Goal: Task Accomplishment & Management: Complete application form

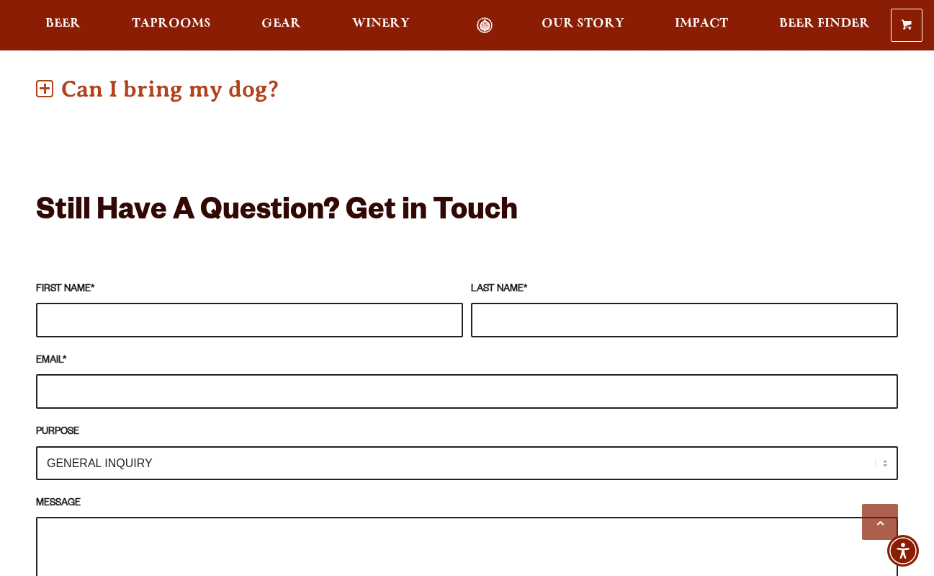
scroll to position [1144, 0]
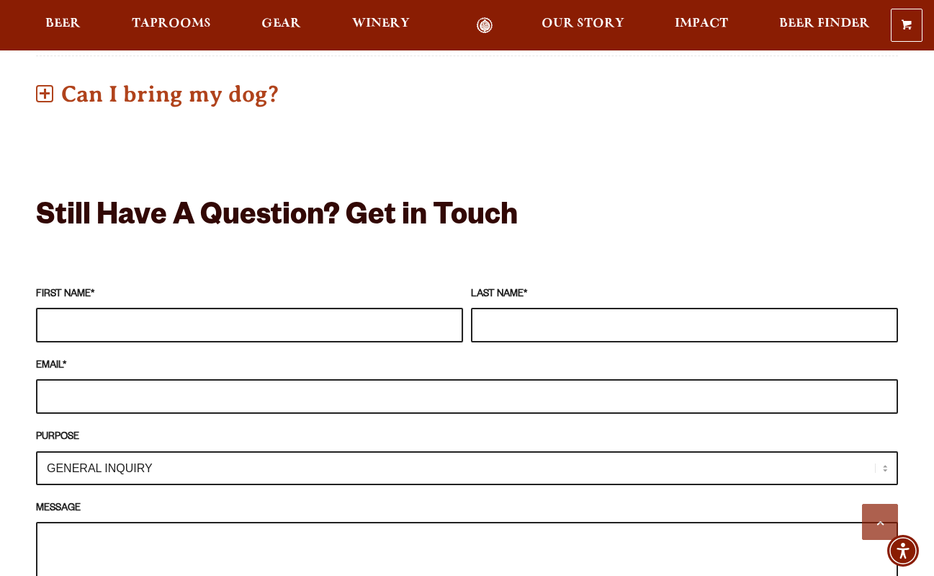
click at [126, 308] on input "FIRST NAME *" at bounding box center [249, 325] width 427 height 35
type input "[PERSON_NAME]"
type input "Tuchmann"
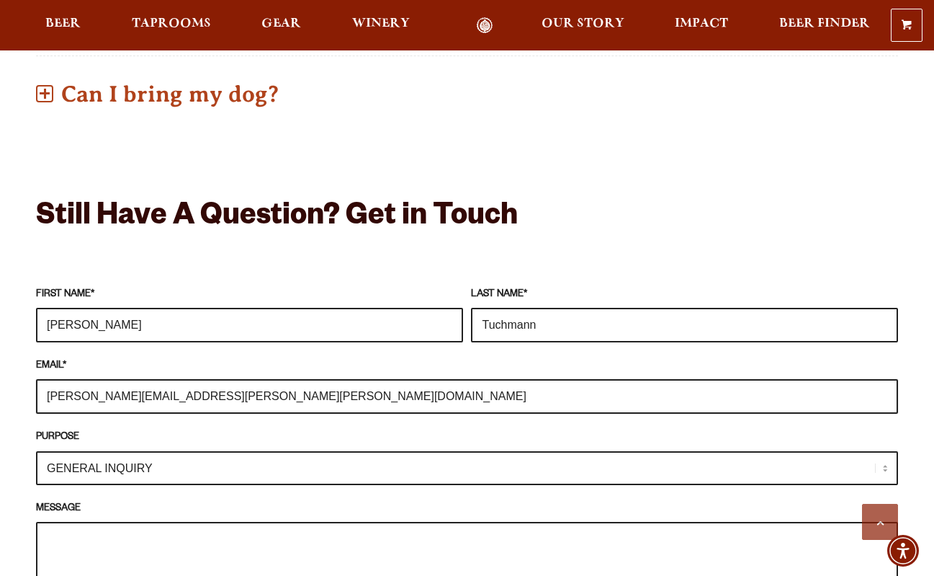
type input "[PERSON_NAME][EMAIL_ADDRESS][PERSON_NAME][PERSON_NAME][DOMAIN_NAME]"
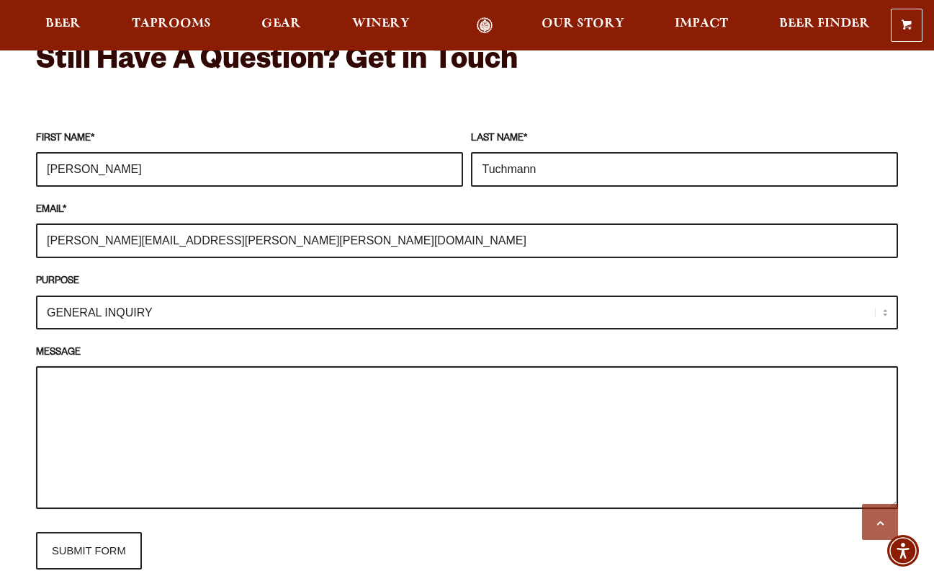
scroll to position [1299, 0]
click at [167, 296] on select "GENERAL INQUIRY TAPROOM / BREWERY WINERY BOOK A TOUR MEDIA INQUIRY GEAR SHOP [P…" at bounding box center [467, 313] width 862 height 34
select select "MEDIA INQUIRY"
click at [36, 296] on select "GENERAL INQUIRY TAPROOM / BREWERY WINERY BOOK A TOUR MEDIA INQUIRY GEAR SHOP [P…" at bounding box center [467, 313] width 862 height 34
click at [94, 367] on textarea "MESSAGE" at bounding box center [467, 438] width 862 height 143
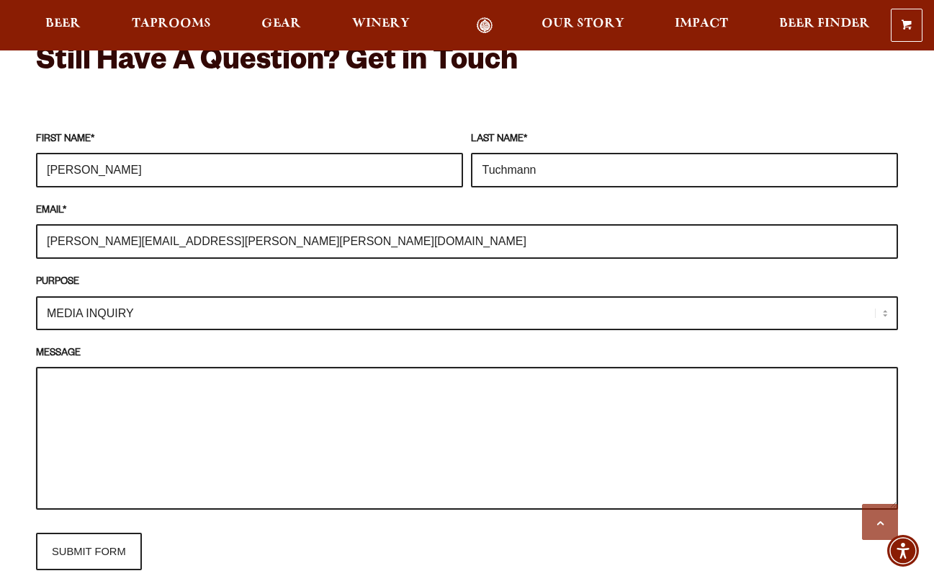
paste textarea "L’i dolorsit ame co adipis el sed Doeiusmo Tempor Incidi’u LA ET doloremagn, al…"
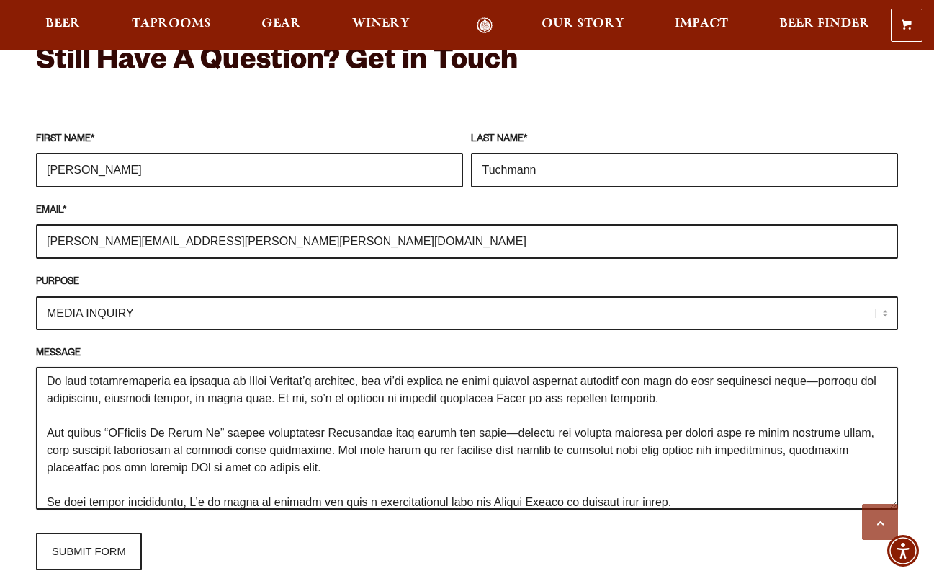
scroll to position [0, 0]
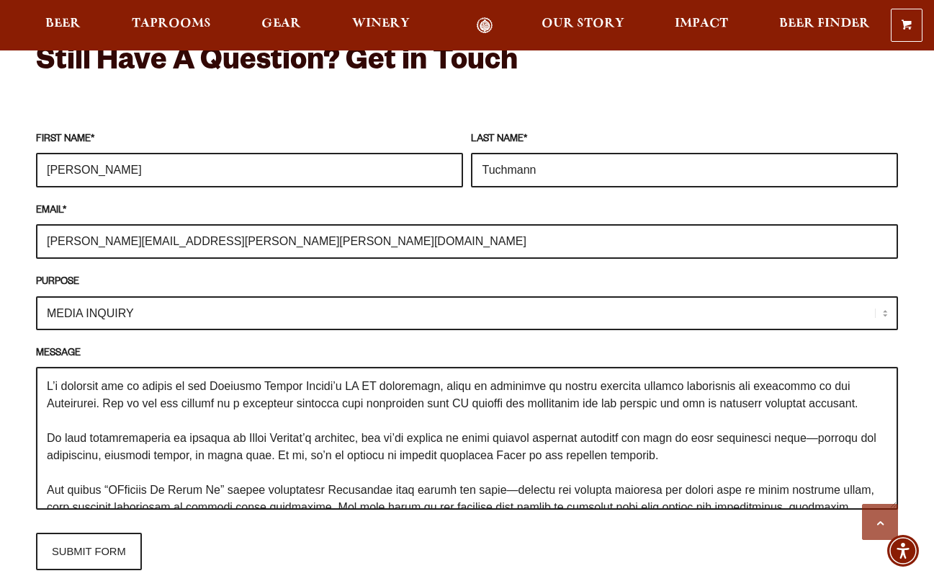
click at [378, 367] on textarea "MESSAGE" at bounding box center [467, 438] width 862 height 143
click at [405, 367] on textarea "MESSAGE" at bounding box center [467, 438] width 862 height 143
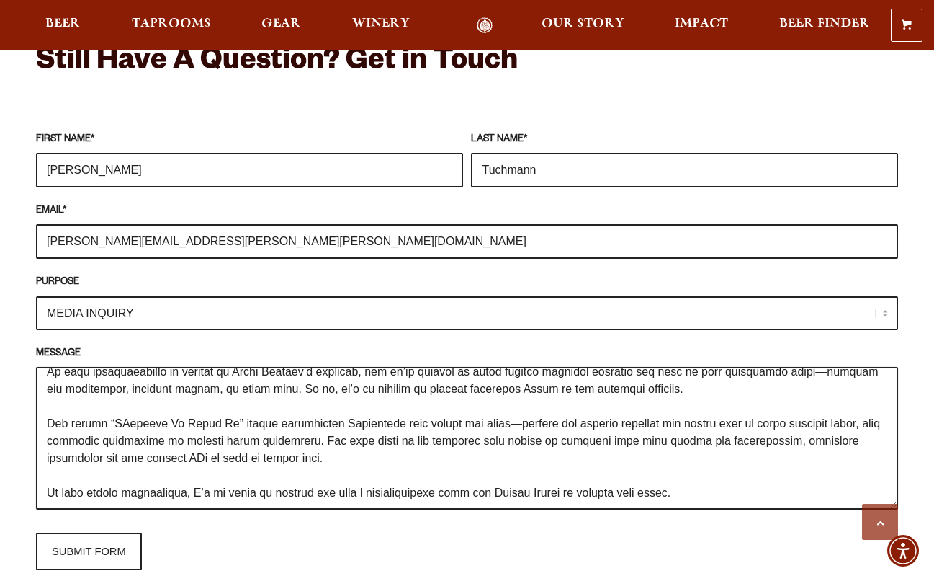
scroll to position [69, 0]
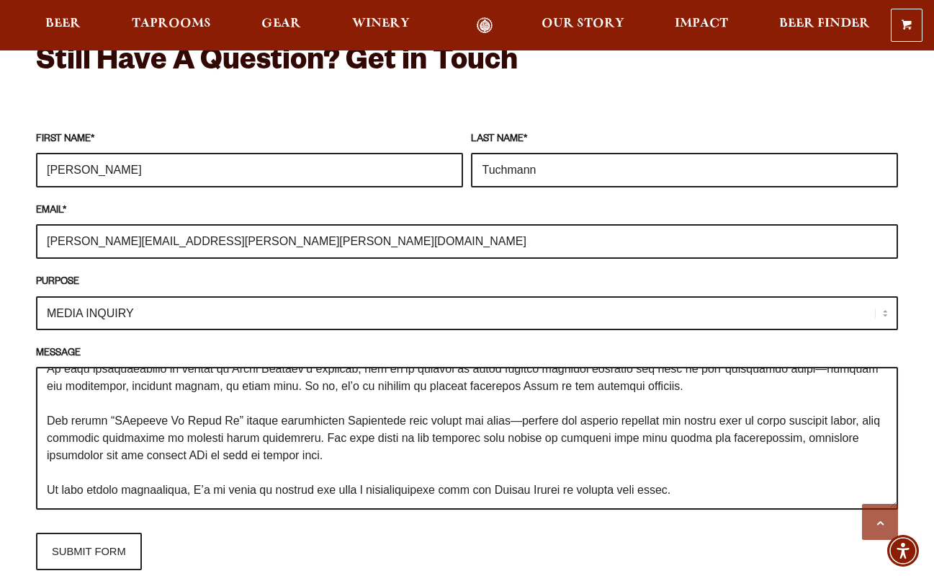
drag, startPoint x: 676, startPoint y: 466, endPoint x: 48, endPoint y: 475, distance: 628.2
click at [48, 475] on textarea "MESSAGE" at bounding box center [467, 438] width 862 height 143
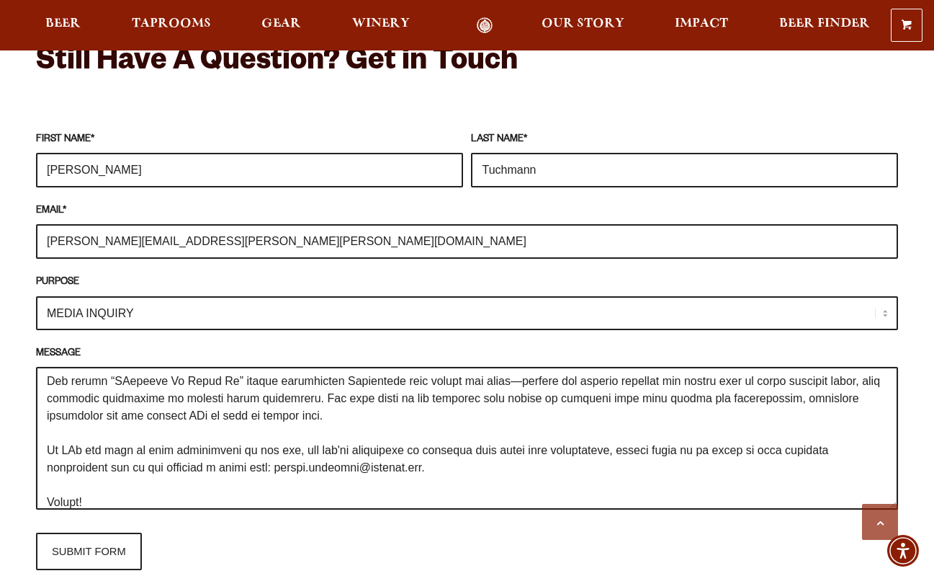
scroll to position [0, 0]
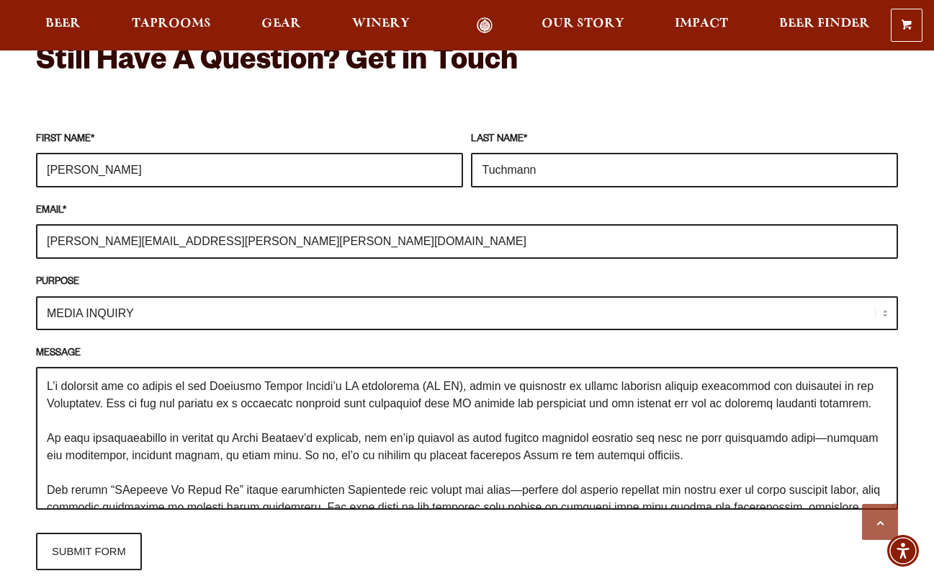
drag, startPoint x: 102, startPoint y: 476, endPoint x: 20, endPoint y: 321, distance: 175.6
click at [20, 321] on div "Frequently Asked Questions What’s Your Shipping & Exchange Policy? Shipping: Ou…" at bounding box center [467, 272] width 934 height 1845
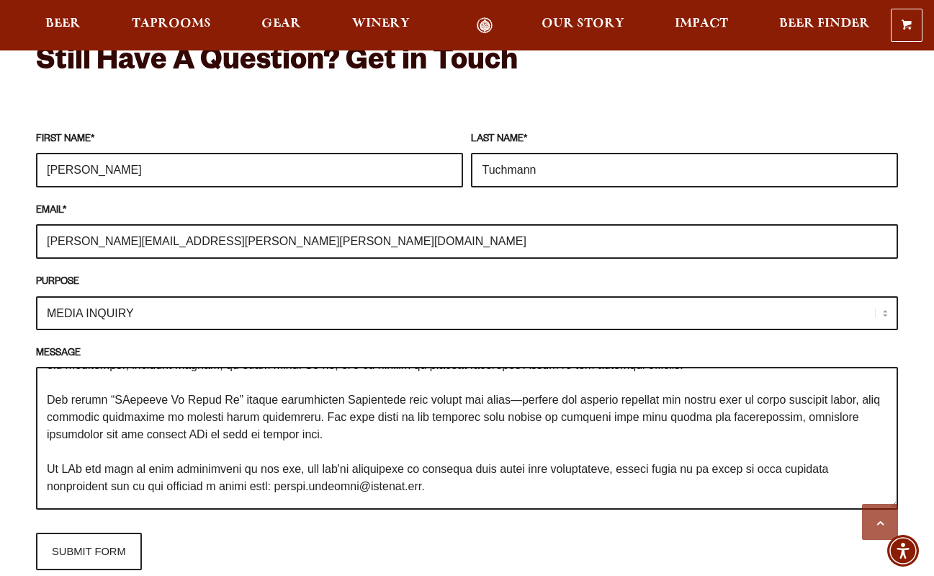
scroll to position [121, 0]
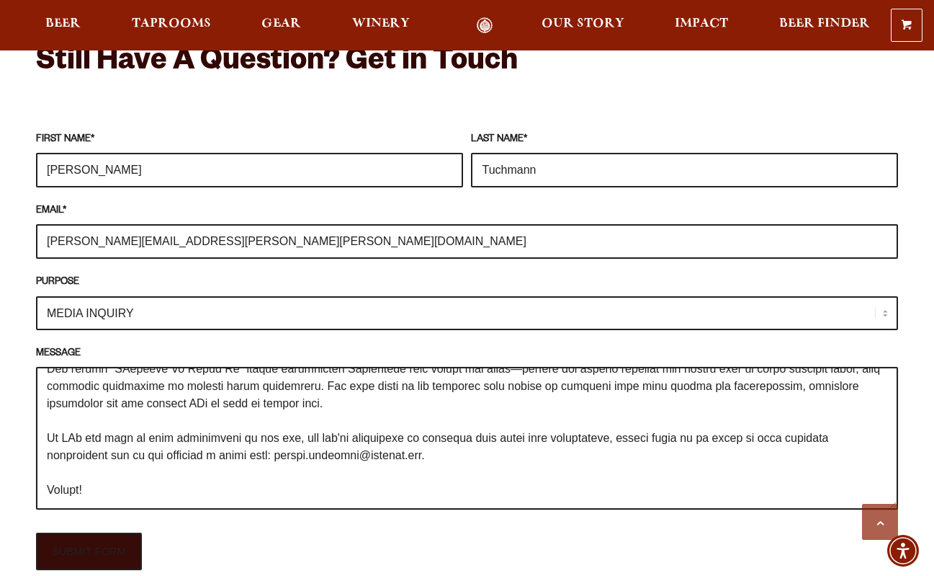
type textarea "L’i dolorsit ame co adipis el sed Doeiusmo Tempor Incidi’u LA etdolorema (AL EN…"
click at [86, 538] on input "SUBMIT FORM" at bounding box center [89, 550] width 106 height 37
type input "Sending"
